Goal: Task Accomplishment & Management: Manage account settings

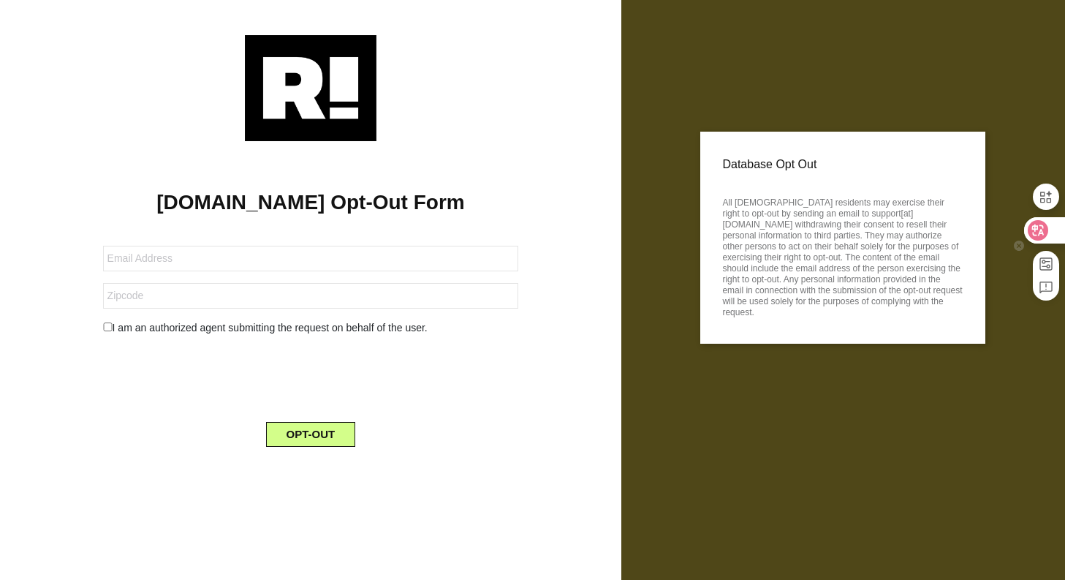
click at [1030, 231] on icon at bounding box center [1038, 230] width 20 height 20
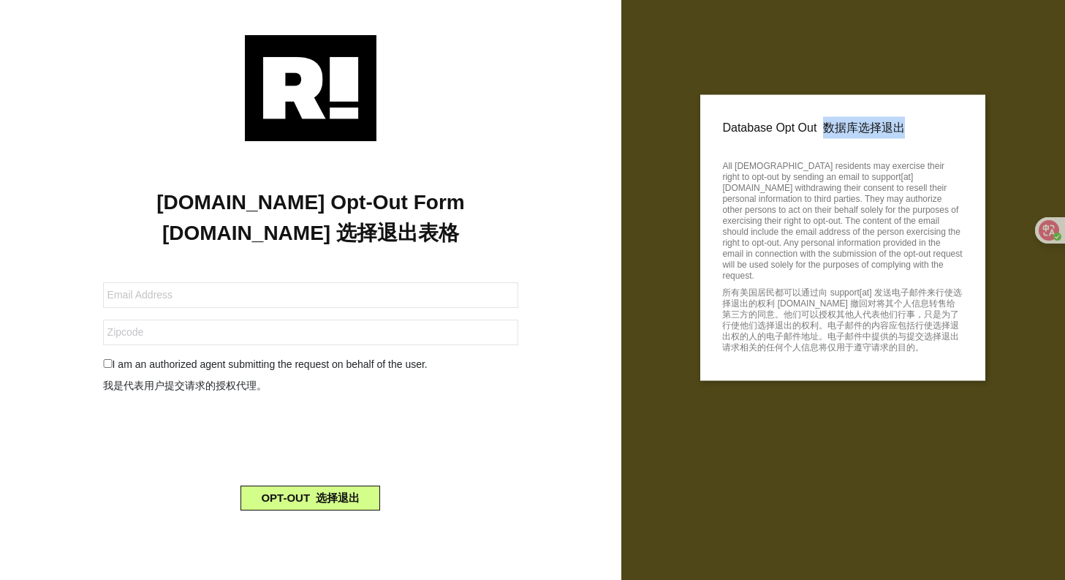
drag, startPoint x: 837, startPoint y: 128, endPoint x: 912, endPoint y: 128, distance: 75.3
click at [905, 128] on font "数据库选择退出" at bounding box center [864, 127] width 82 height 12
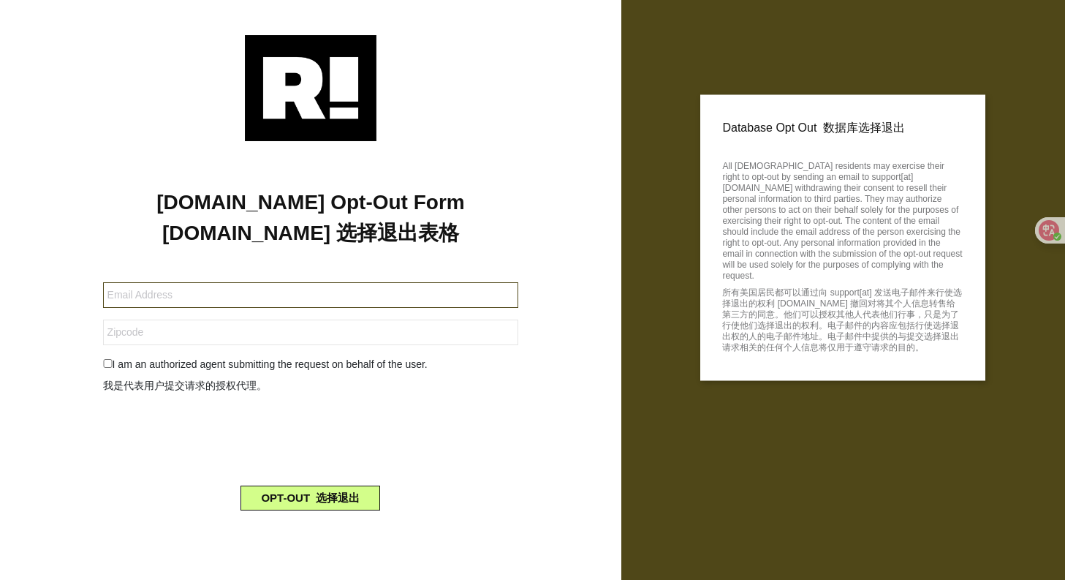
click at [367, 290] on input "text" at bounding box center [311, 295] width 416 height 26
click at [371, 294] on input "text" at bounding box center [311, 295] width 416 height 26
click at [372, 294] on input "text" at bounding box center [311, 295] width 416 height 26
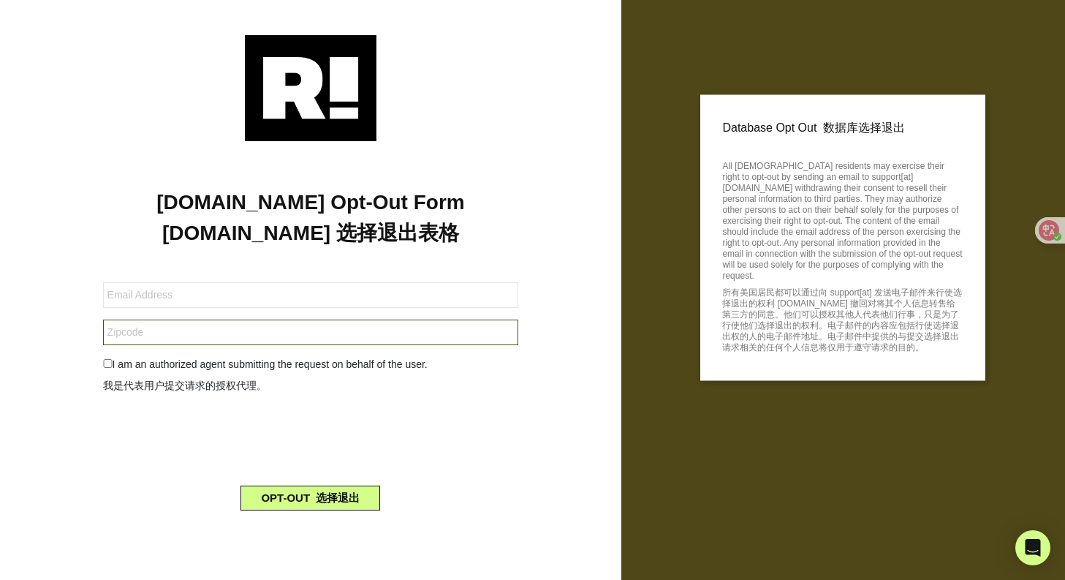
click at [477, 334] on input "text" at bounding box center [311, 333] width 416 height 26
click at [105, 366] on input "checkbox" at bounding box center [108, 363] width 10 height 9
checkbox input "true"
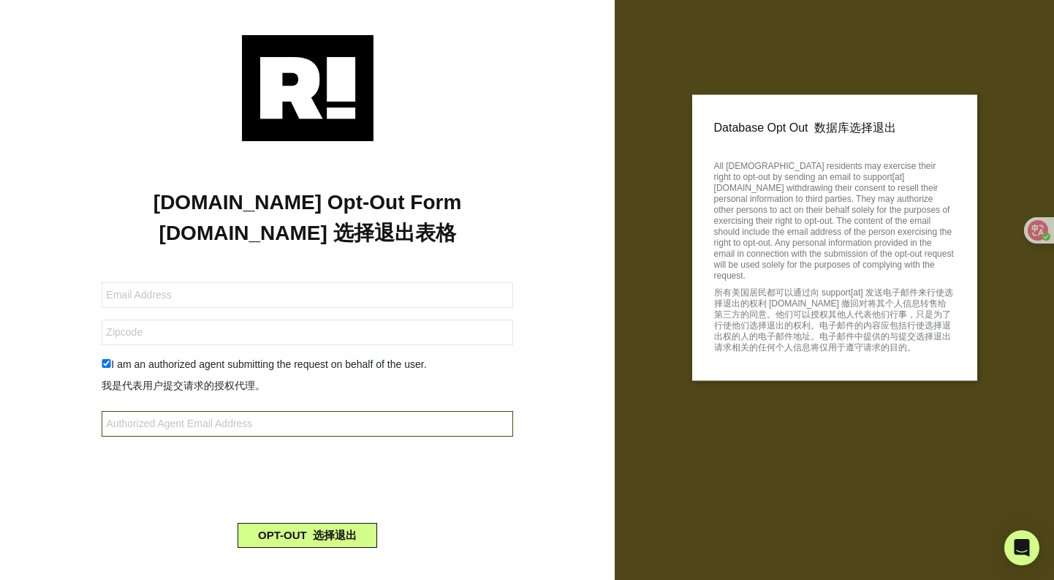
click at [216, 418] on input "text" at bounding box center [307, 424] width 411 height 26
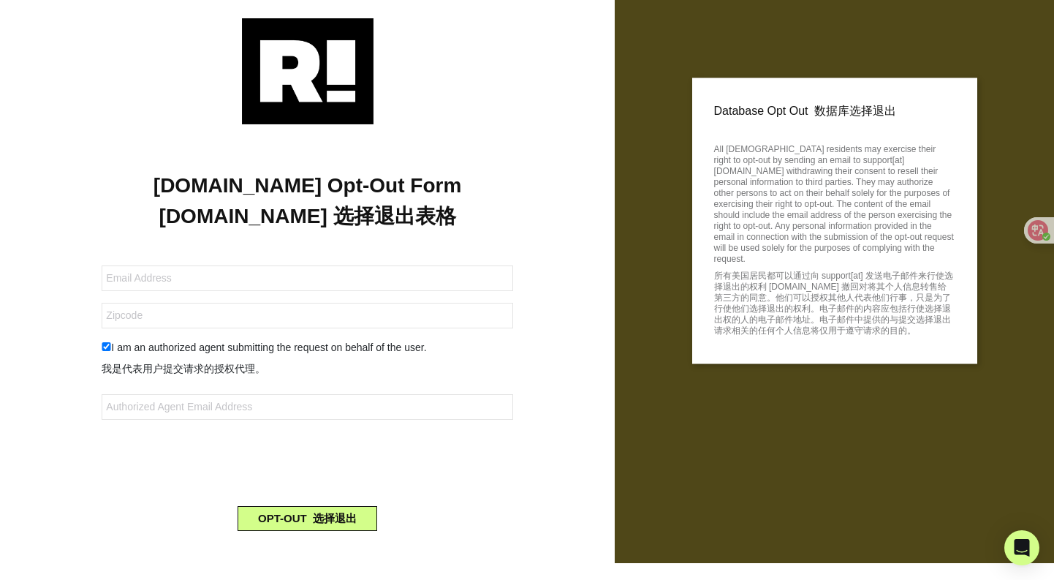
scroll to position [22, 0]
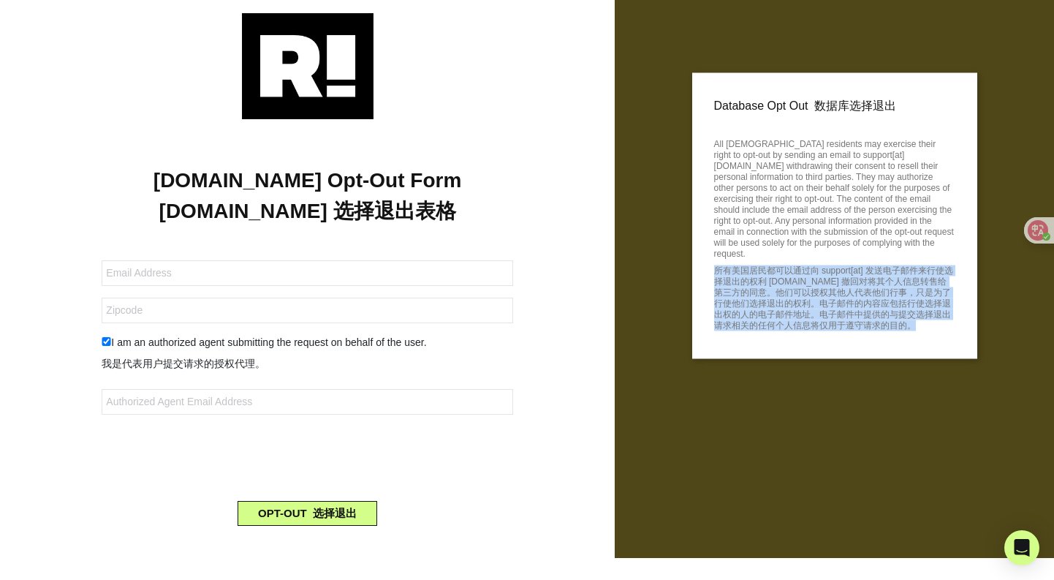
drag, startPoint x: 708, startPoint y: 270, endPoint x: 937, endPoint y: 327, distance: 235.8
click at [937, 327] on div "Database Opt Out 数据库选择退出 All [DEMOGRAPHIC_DATA] residents may exercise their ri…" at bounding box center [834, 216] width 285 height 286
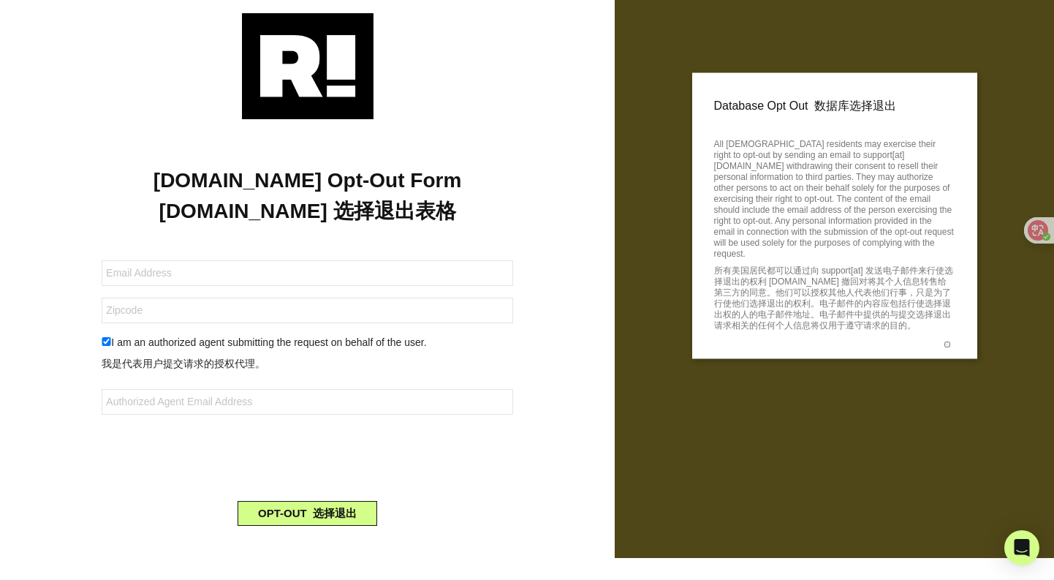
click at [877, 200] on p "All [DEMOGRAPHIC_DATA] residents may exercise their right to opt-out by sending…" at bounding box center [834, 236] width 241 height 203
